Goal: Register for event/course

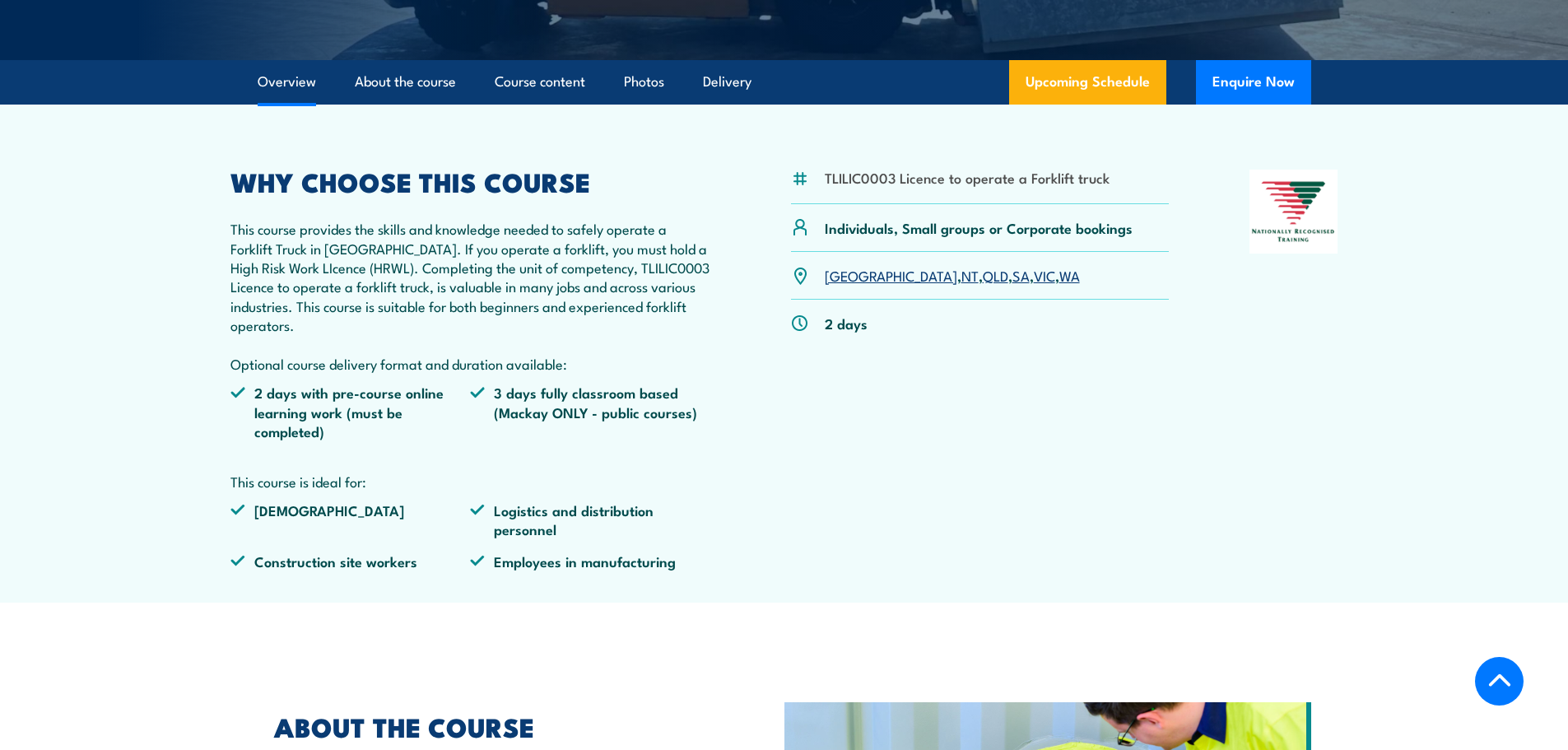
scroll to position [411, 0]
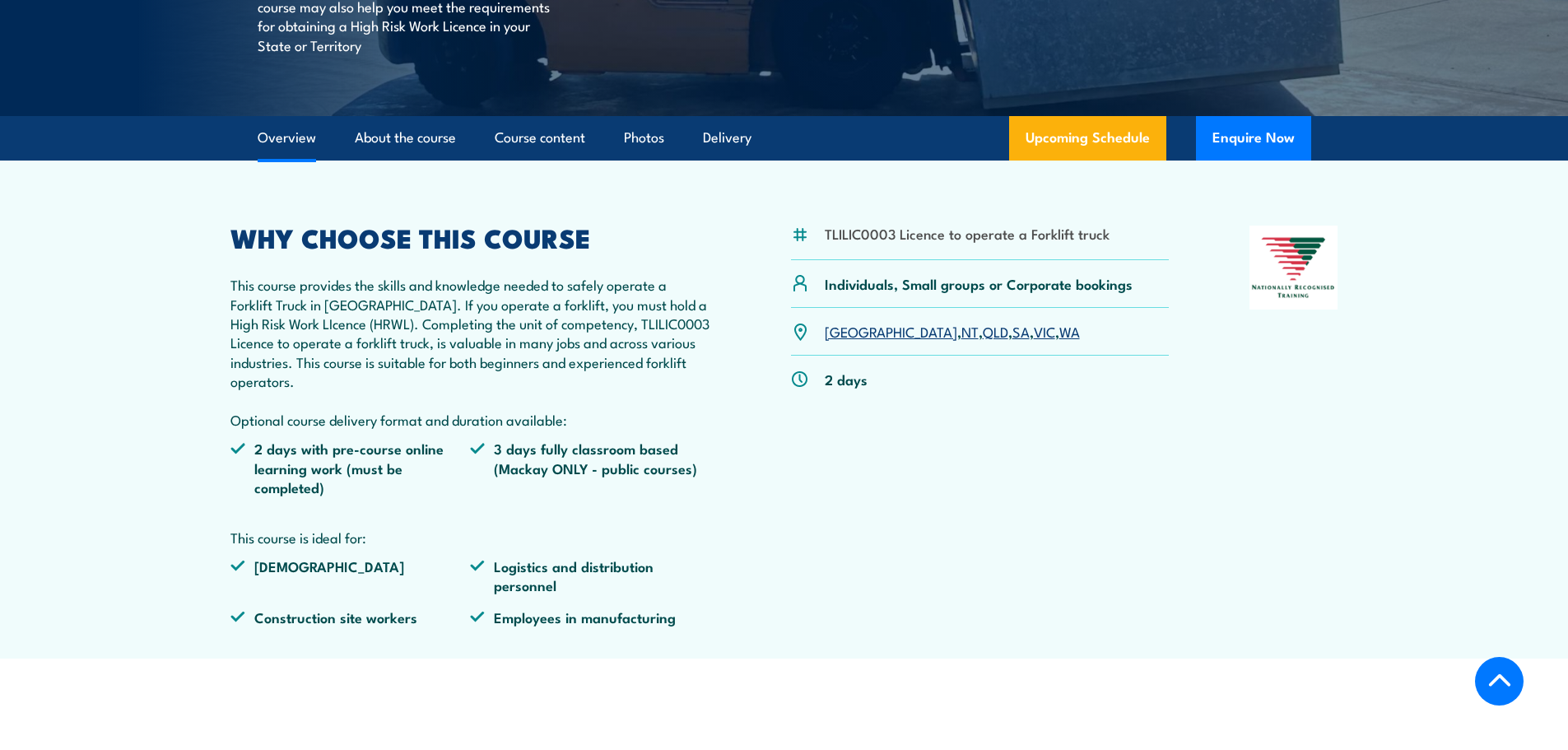
click at [846, 334] on link "[GEOGRAPHIC_DATA]" at bounding box center [890, 331] width 133 height 20
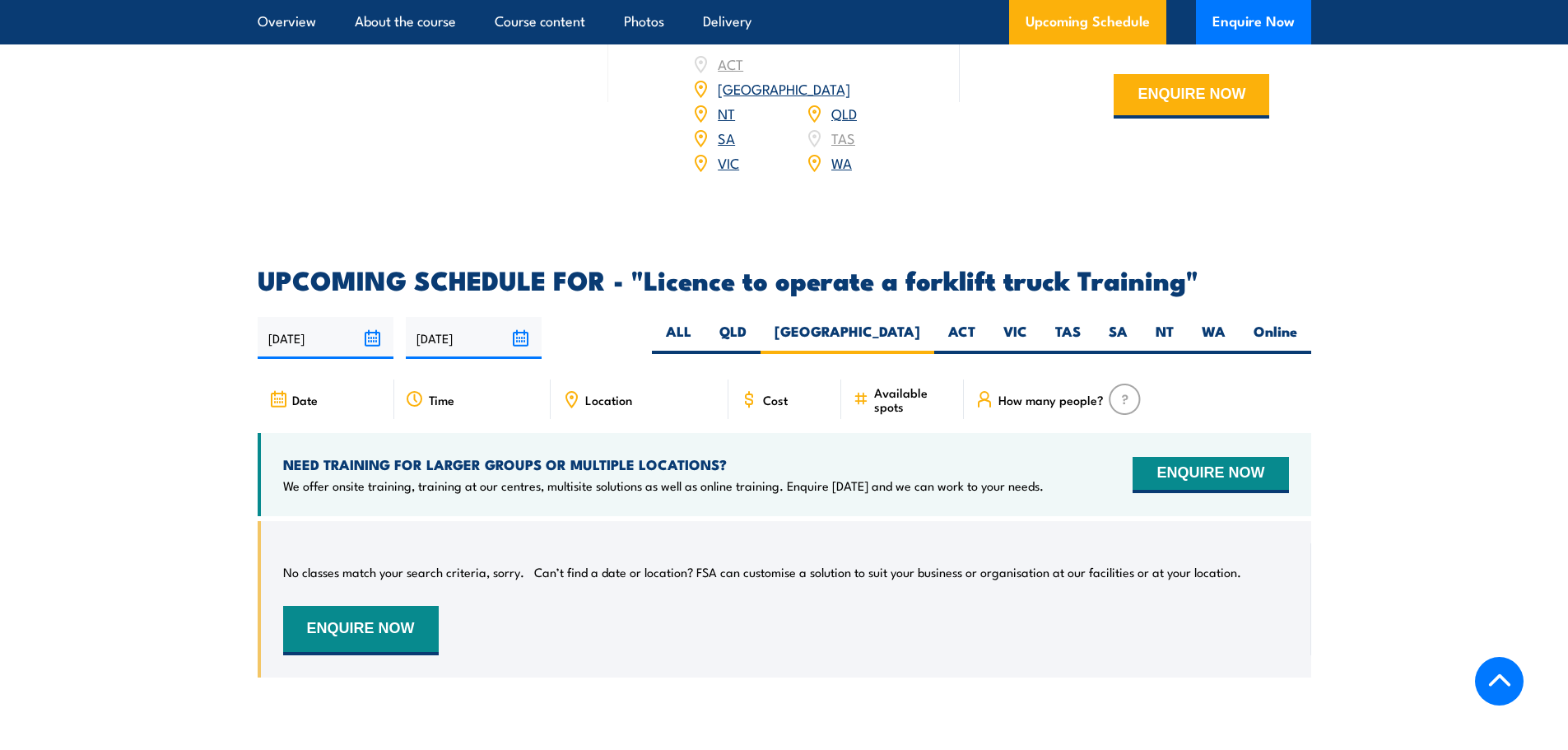
scroll to position [2508, 0]
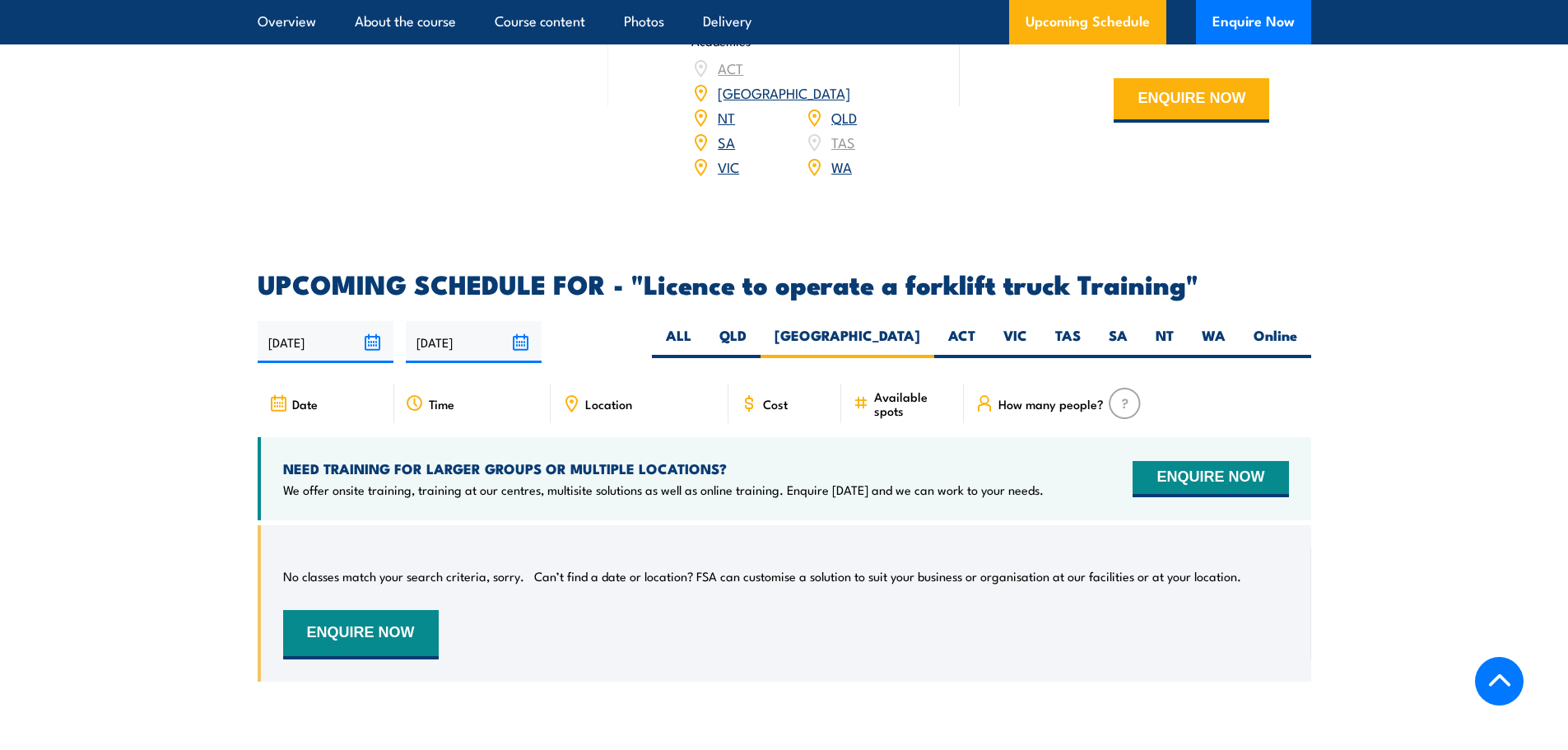
click at [298, 397] on span "Date" at bounding box center [305, 404] width 26 height 14
click at [280, 394] on icon at bounding box center [277, 403] width 18 height 18
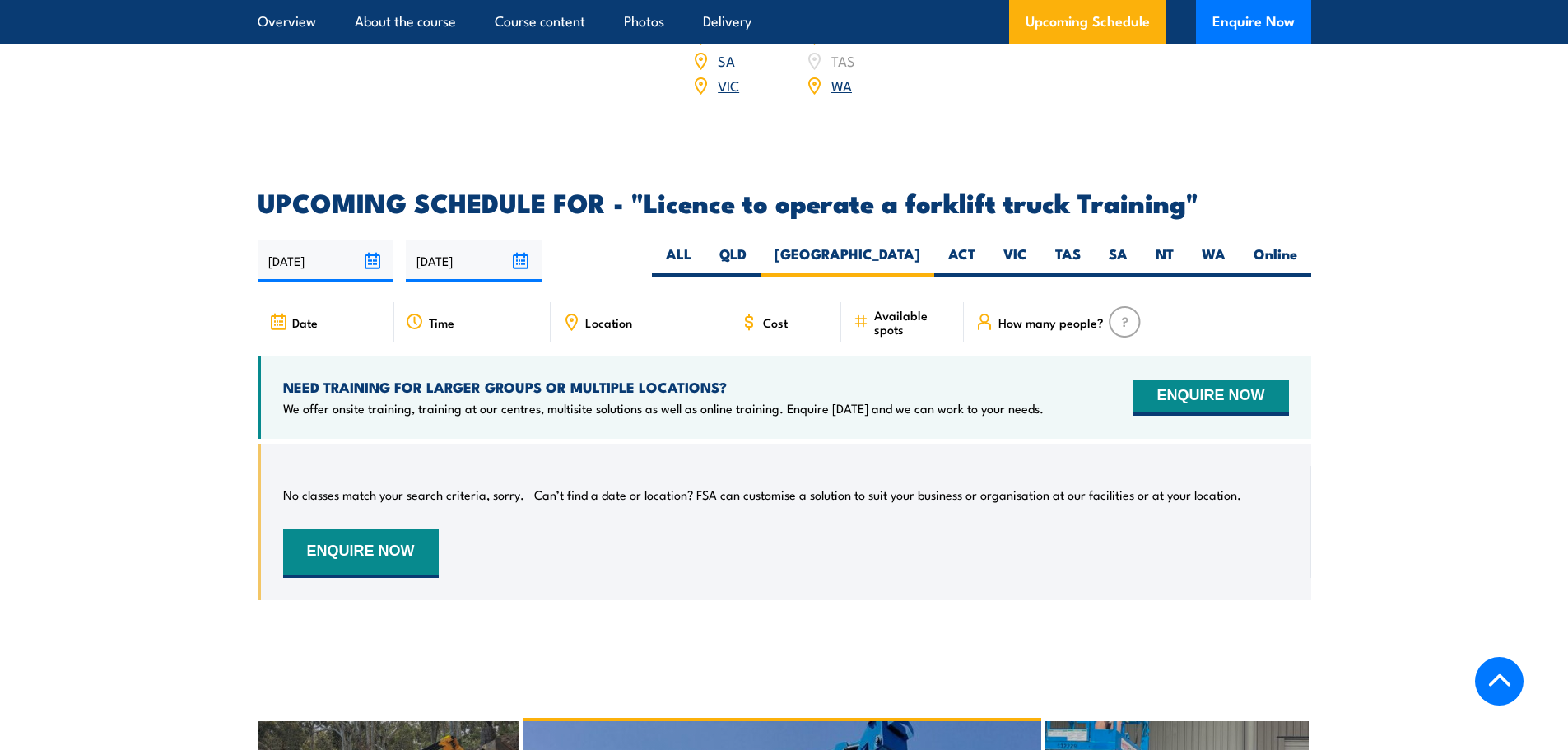
scroll to position [2591, 0]
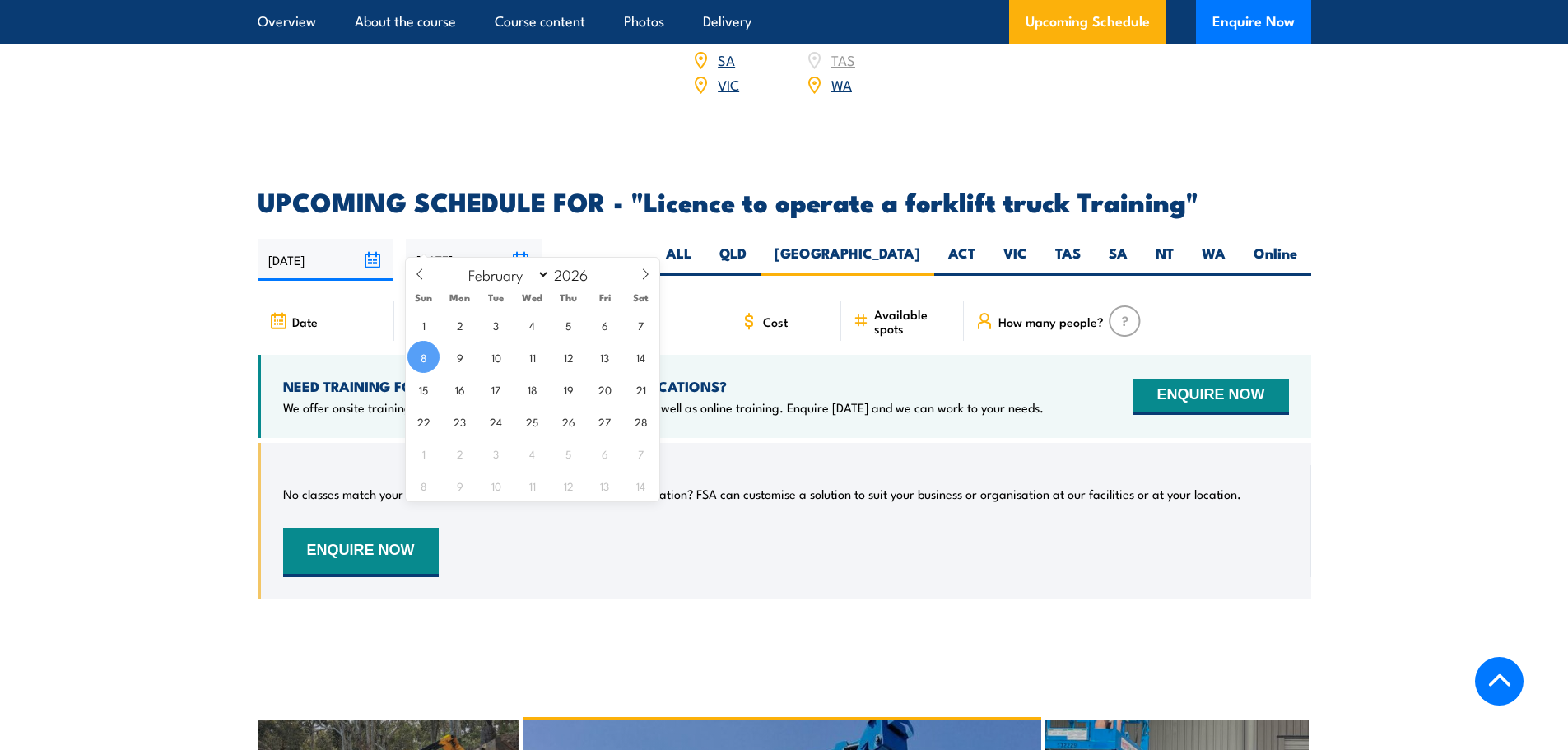
click at [515, 239] on input "[DATE]" at bounding box center [473, 260] width 136 height 42
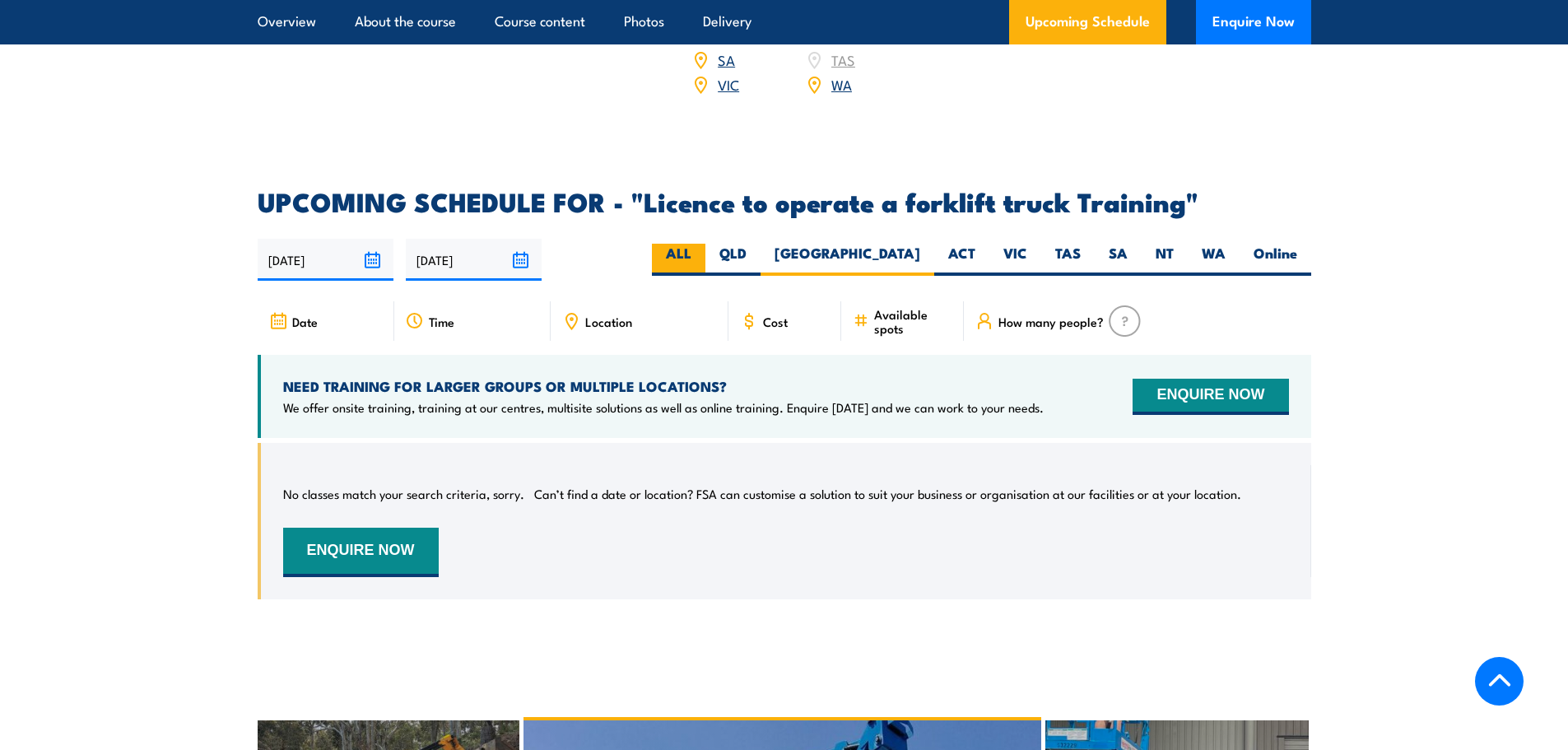
click at [706, 246] on label "ALL" at bounding box center [679, 260] width 54 height 33
click at [702, 246] on input "ALL" at bounding box center [696, 249] width 11 height 11
radio input "true"
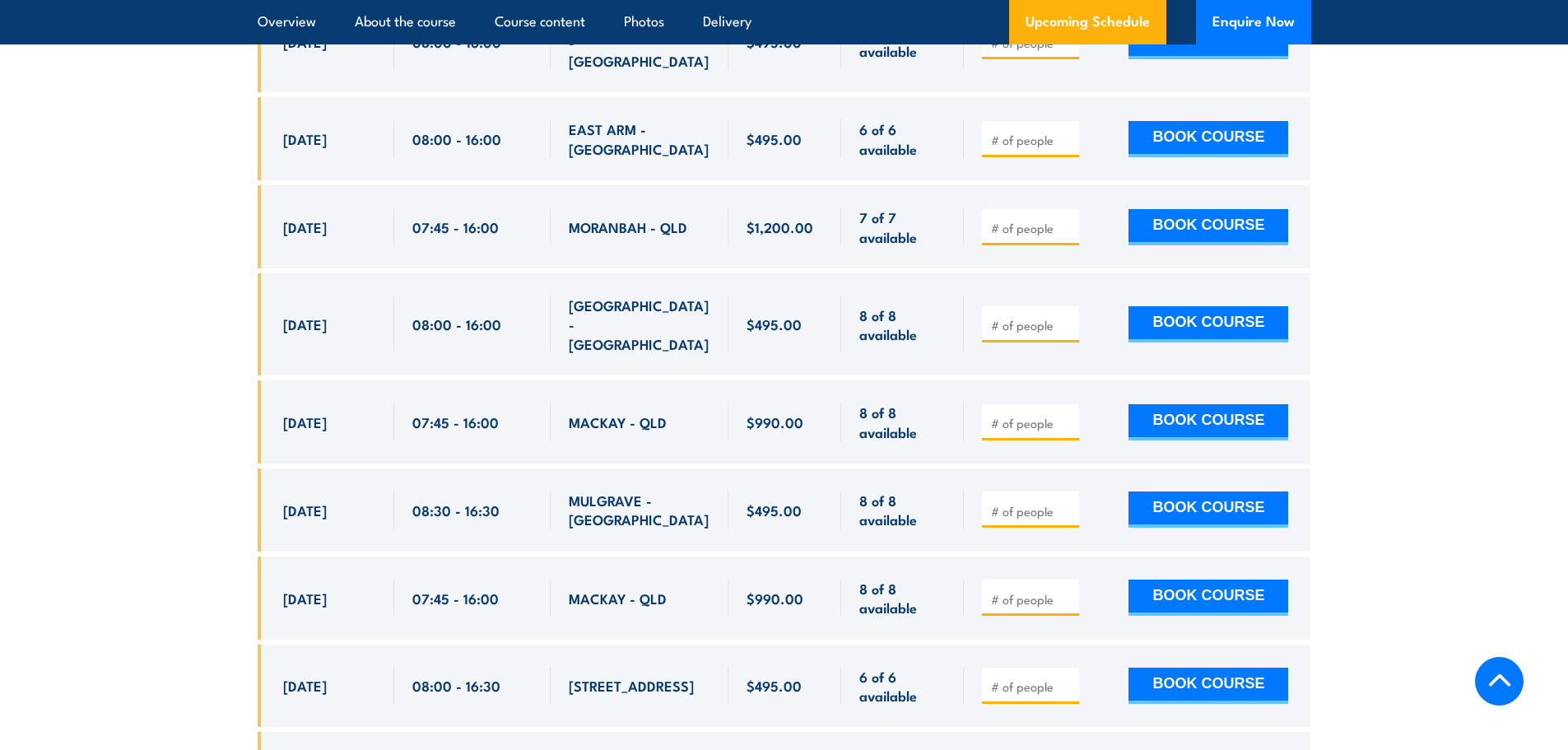
scroll to position [5308, 0]
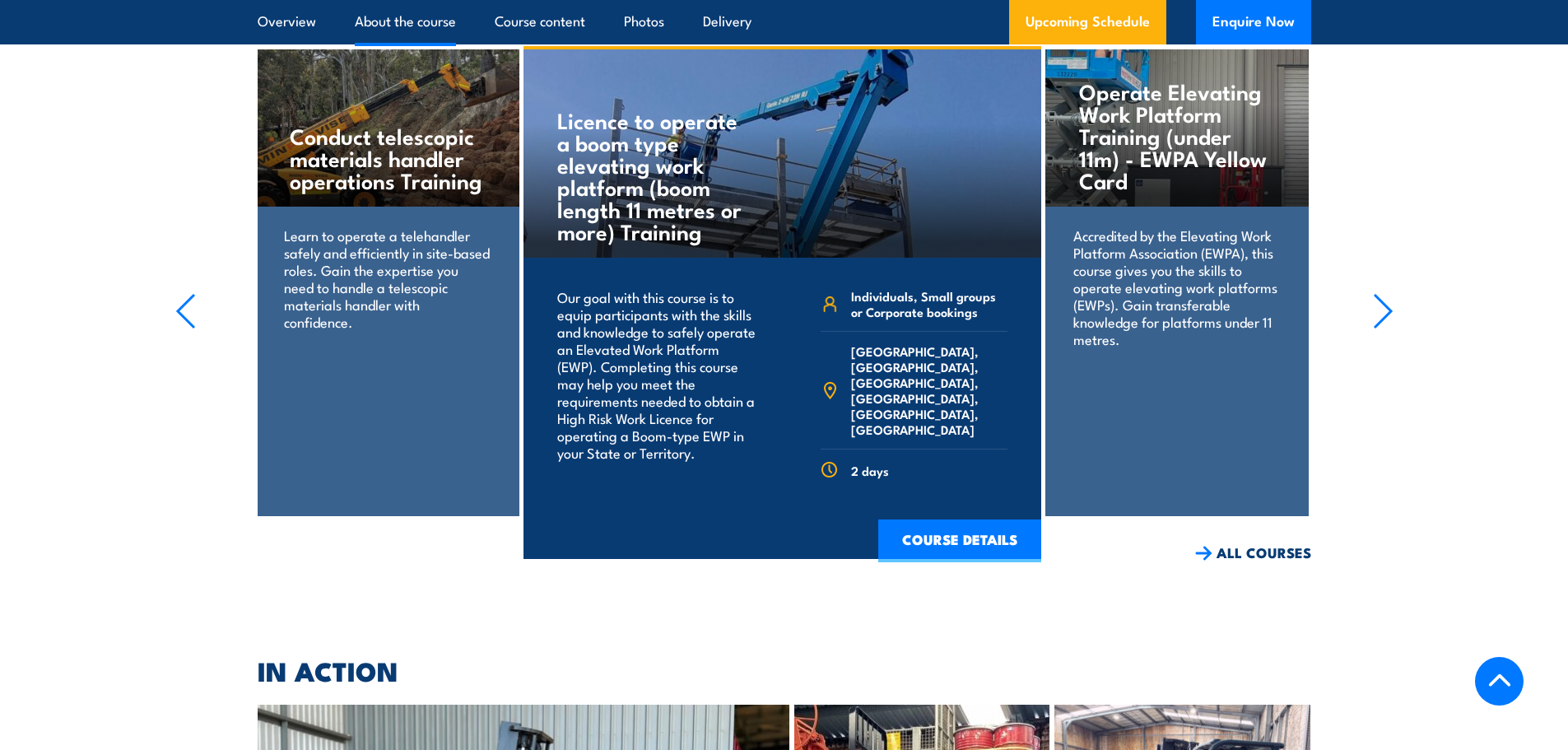
scroll to position [3167, 0]
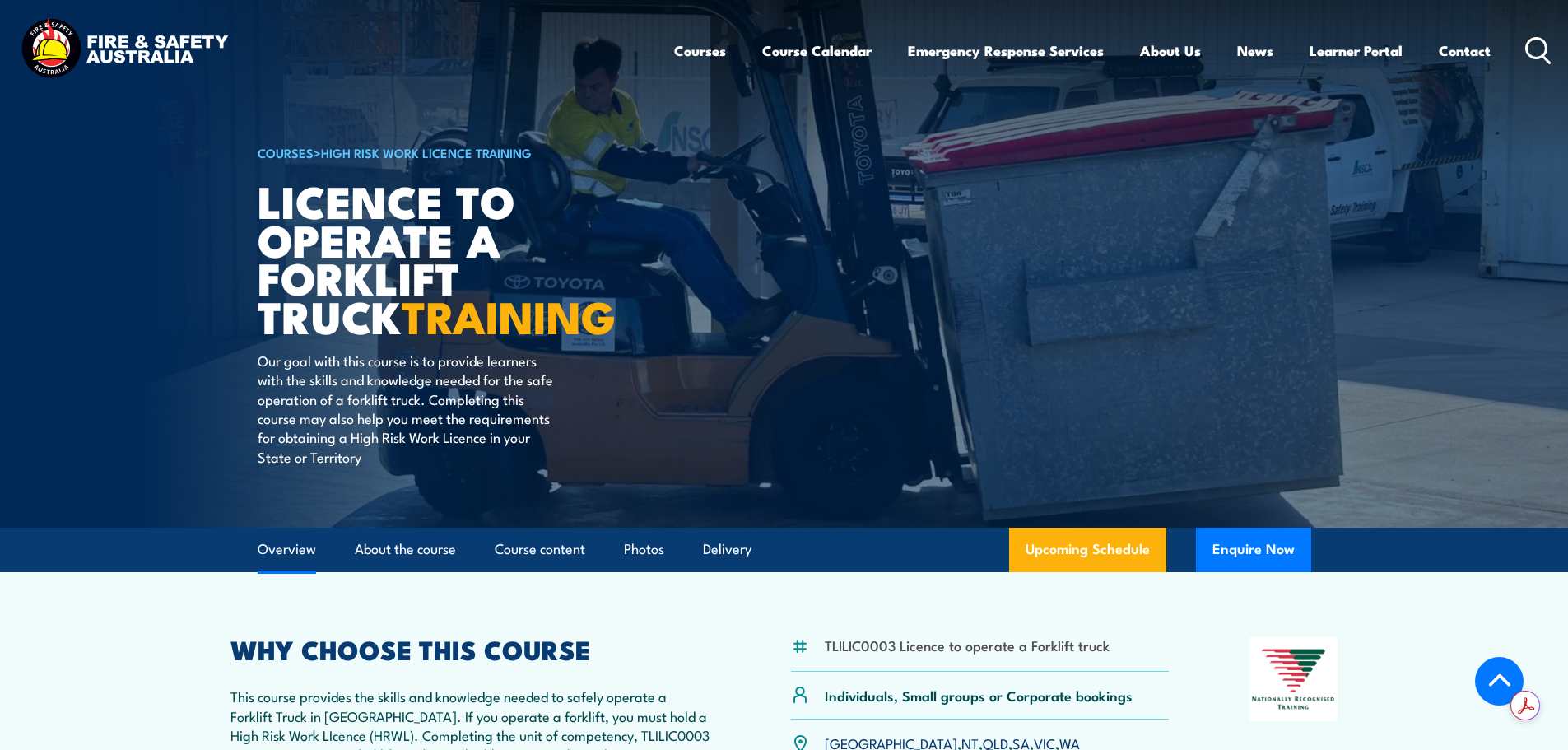
scroll to position [411, 0]
